Goal: Information Seeking & Learning: Learn about a topic

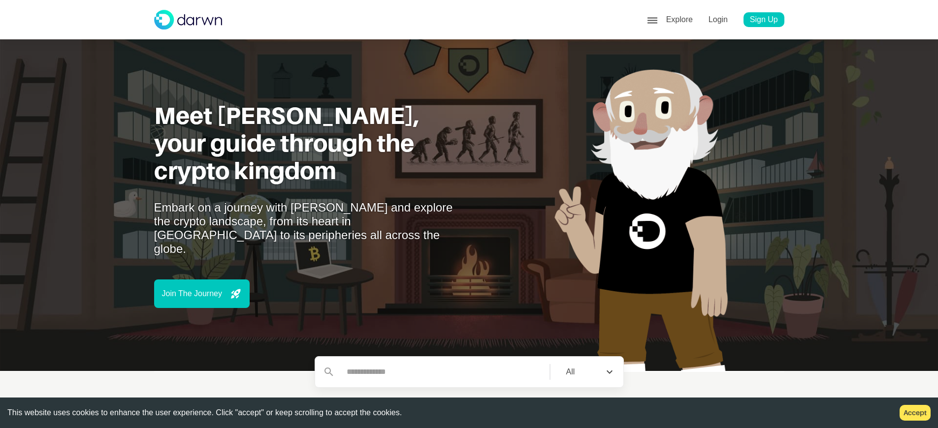
click at [713, 61] on div "face6 Profile" at bounding box center [722, 67] width 107 height 16
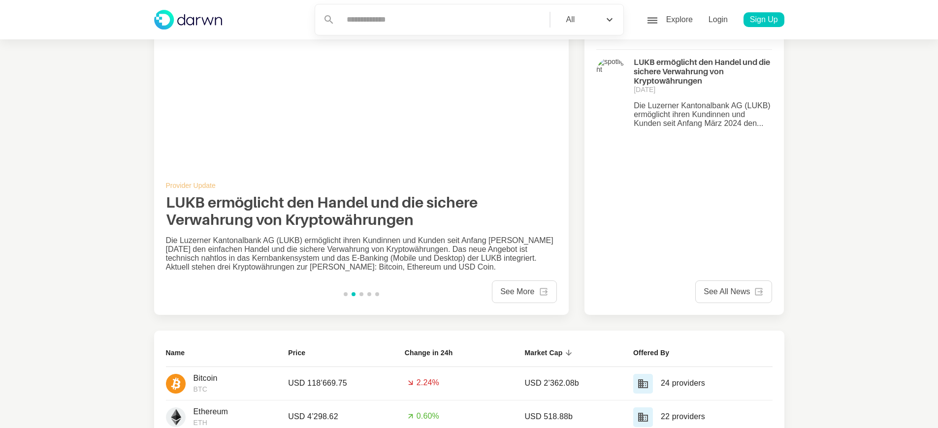
click at [713, 61] on div "face6 Profile" at bounding box center [722, 67] width 107 height 16
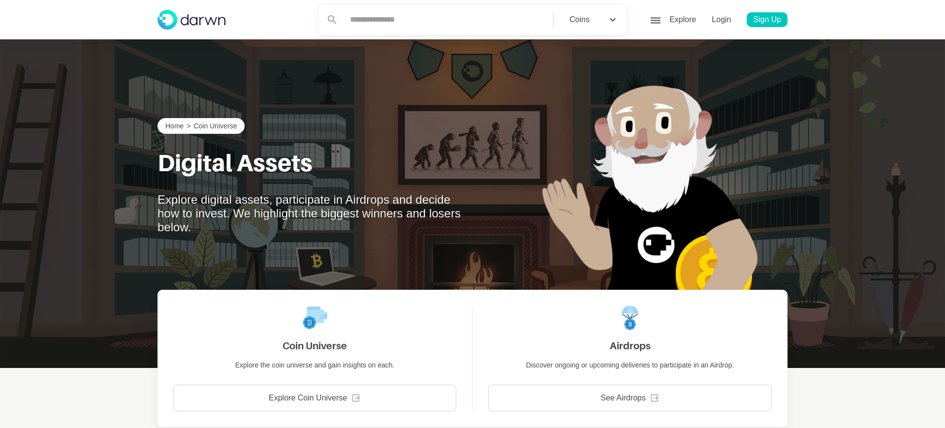
click at [713, 61] on div "face6 Profile" at bounding box center [725, 67] width 107 height 16
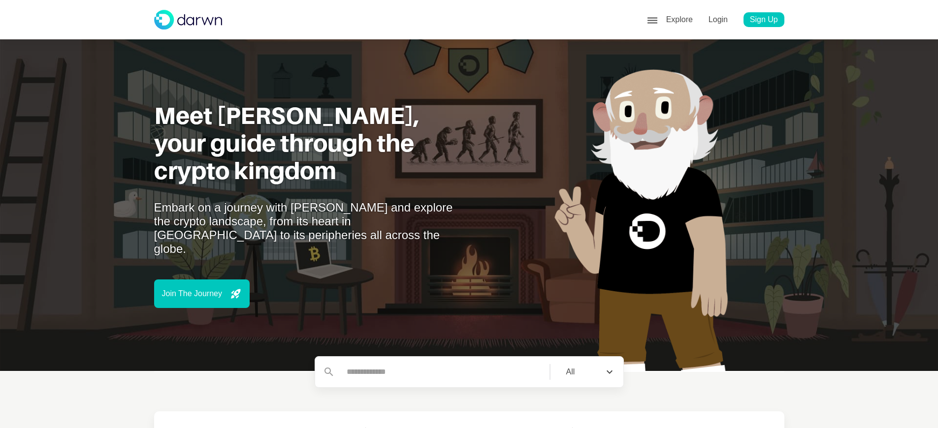
scroll to position [62, 0]
click at [763, 20] on p "Sign Up" at bounding box center [763, 19] width 41 height 15
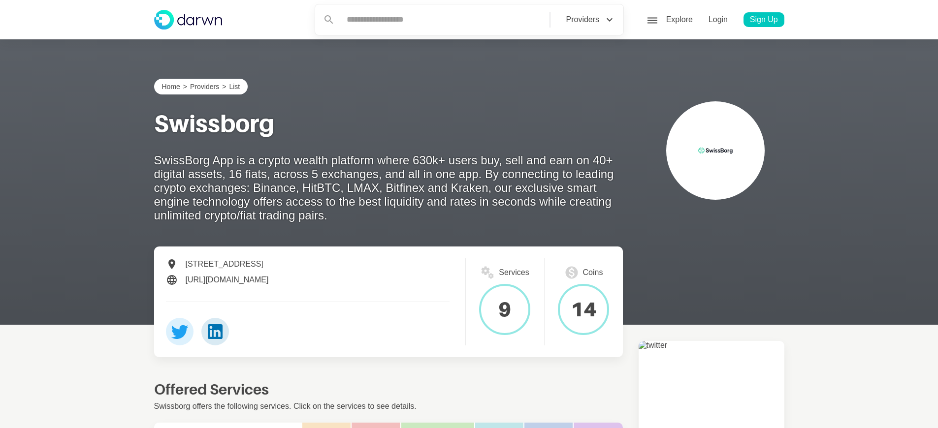
click at [390, 188] on p "SwissBorg App is a crypto wealth platform where 630k+ users buy, sell and earn …" at bounding box center [390, 188] width 473 height 69
click at [718, 20] on p "Login" at bounding box center [718, 19] width 23 height 15
